Goal: Task Accomplishment & Management: Use online tool/utility

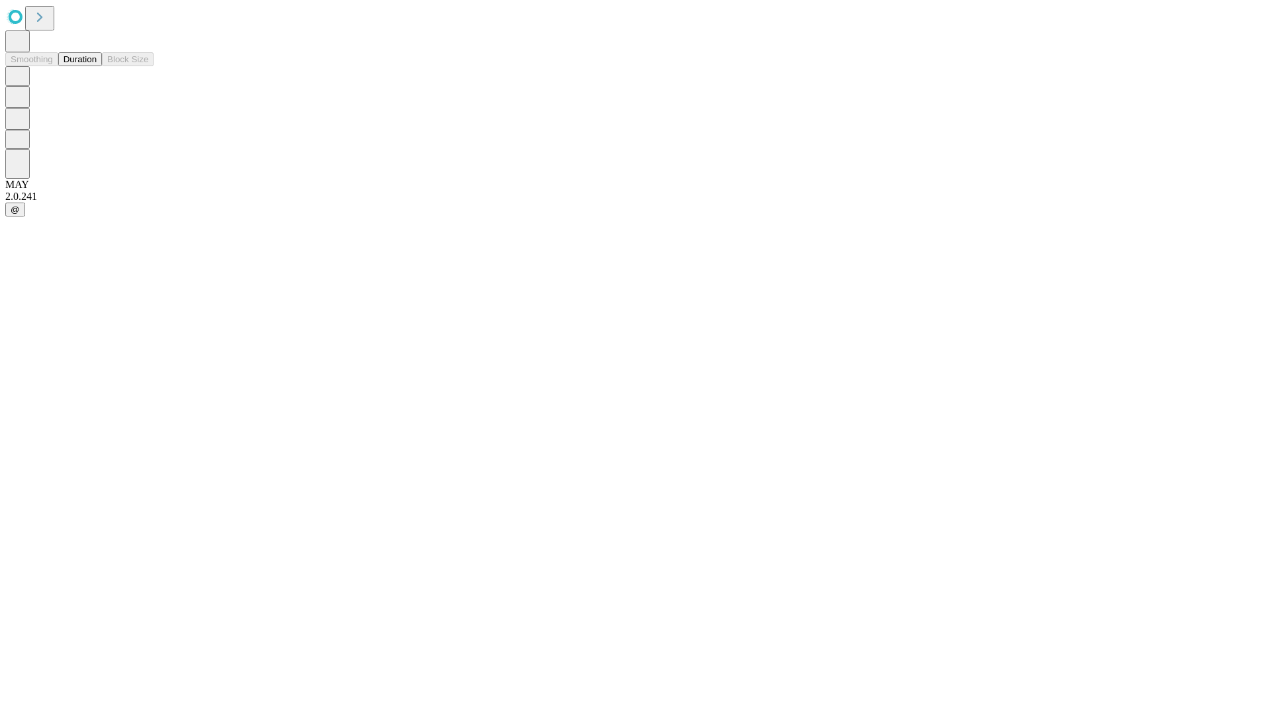
click at [97, 66] on button "Duration" at bounding box center [80, 59] width 44 height 14
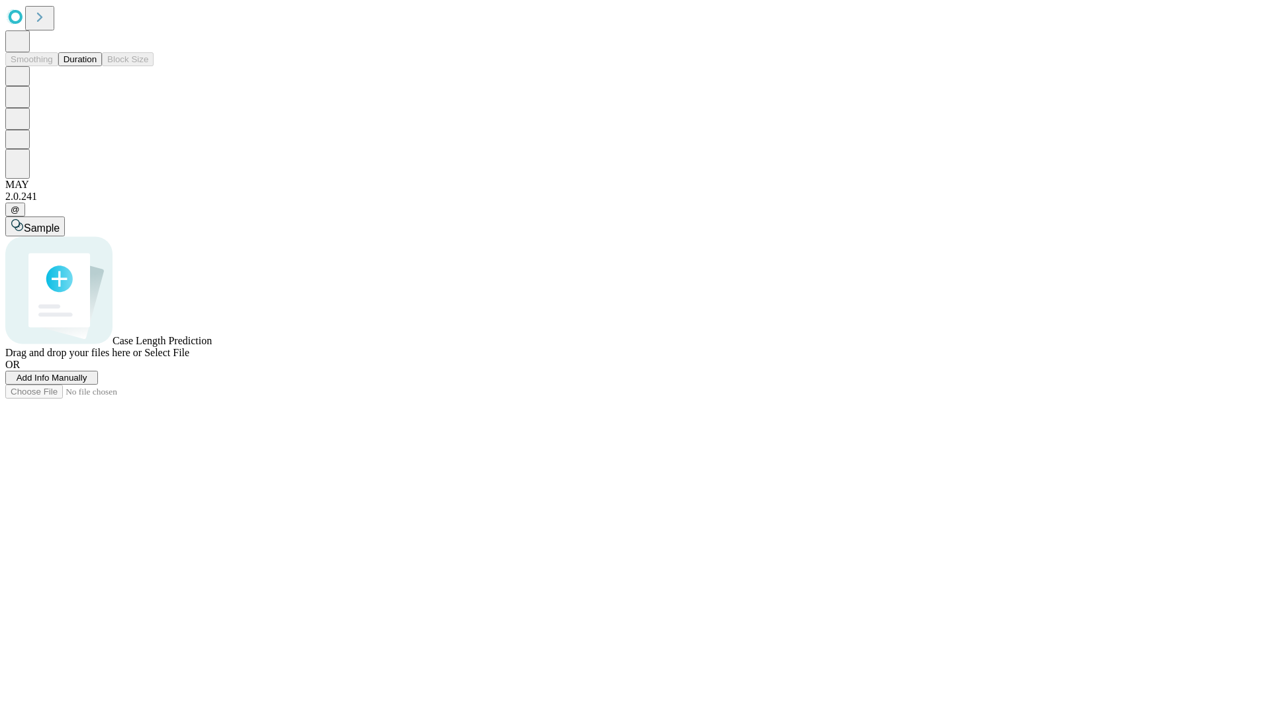
click at [87, 383] on span "Add Info Manually" at bounding box center [52, 378] width 71 height 10
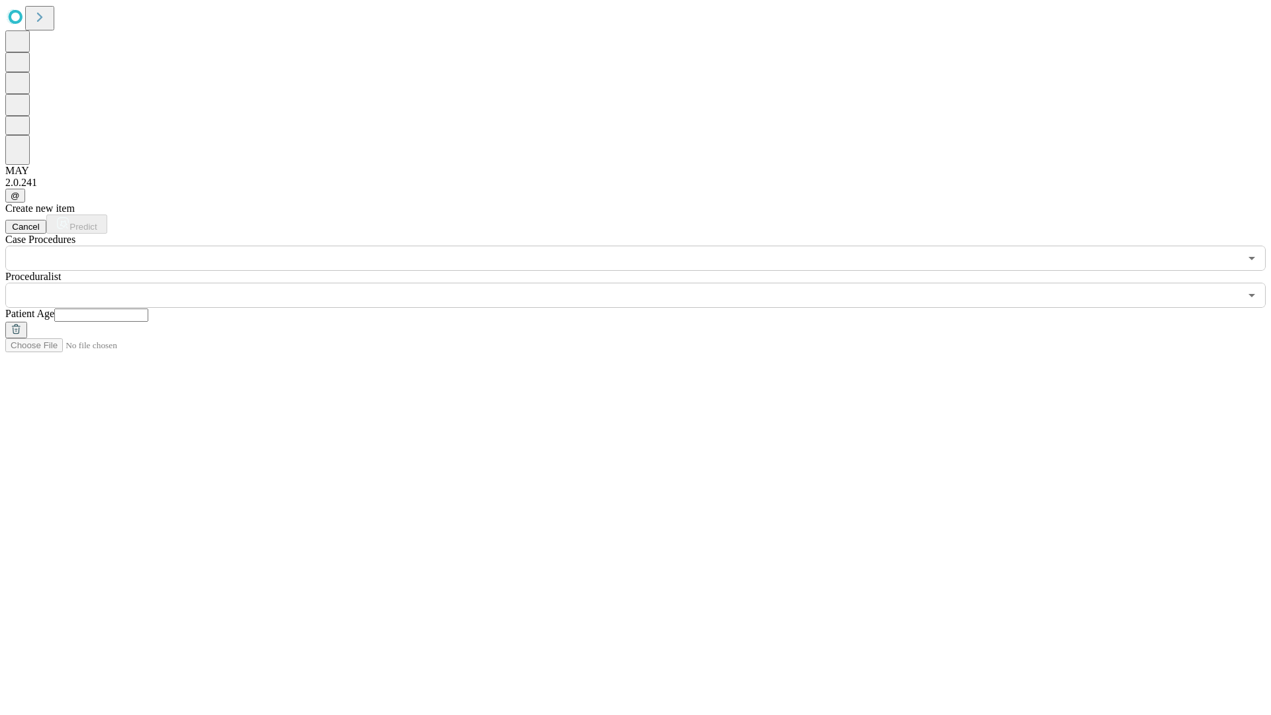
click at [148, 309] on input "text" at bounding box center [101, 315] width 94 height 13
type input "**"
click at [645, 283] on input "text" at bounding box center [622, 295] width 1235 height 25
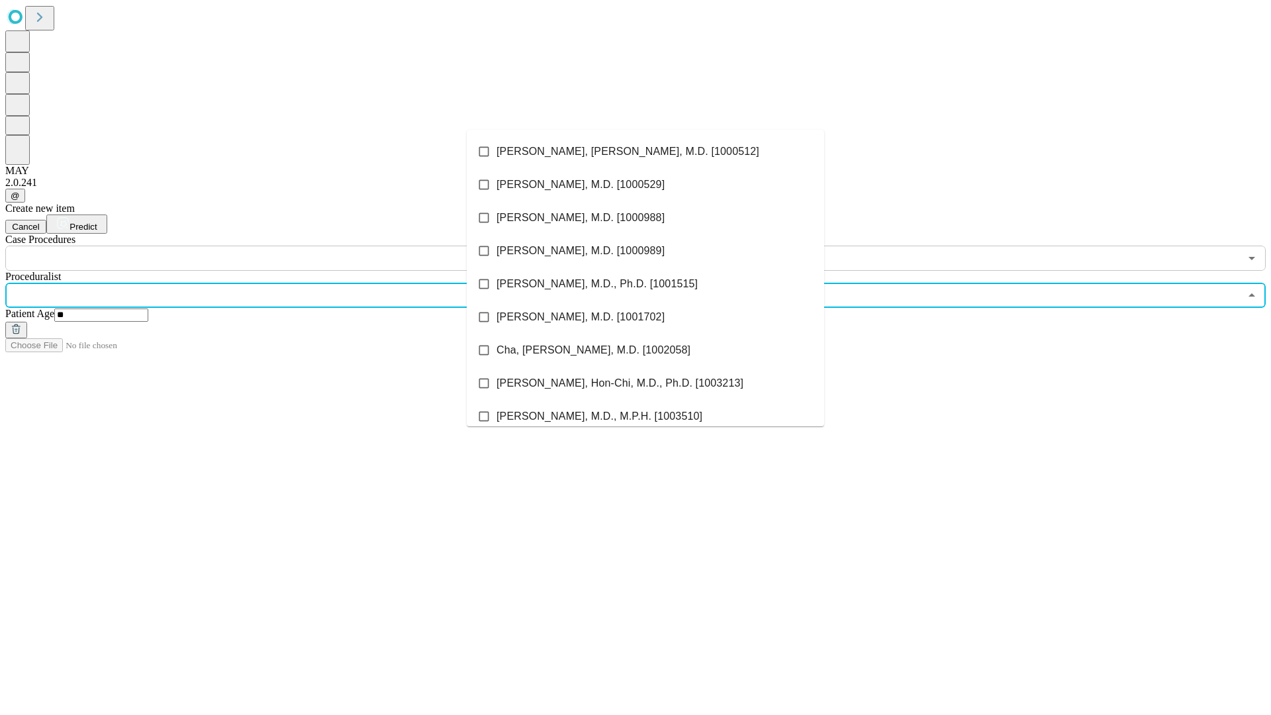
click at [645, 152] on li "[PERSON_NAME], [PERSON_NAME], M.D. [1000512]" at bounding box center [645, 151] width 357 height 33
